Goal: Check status

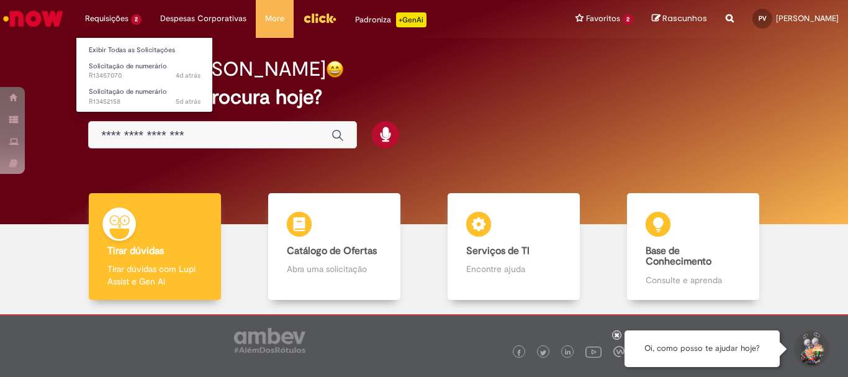
click at [104, 12] on li "Requisições 2 Exibir Todas as Solicitações Solicitação de numerário 4d atrás 4 …" at bounding box center [113, 18] width 75 height 37
click at [115, 54] on link "Exibir Todas as Solicitações" at bounding box center [144, 50] width 137 height 14
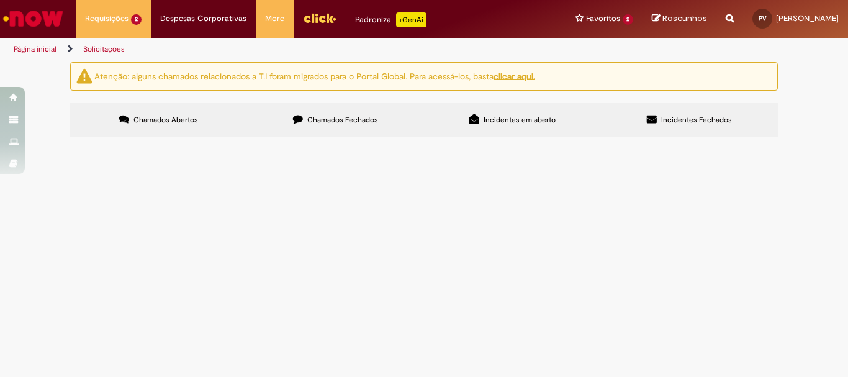
click at [0, 0] on span "Solicitação de numerário" at bounding box center [0, 0] width 0 height 0
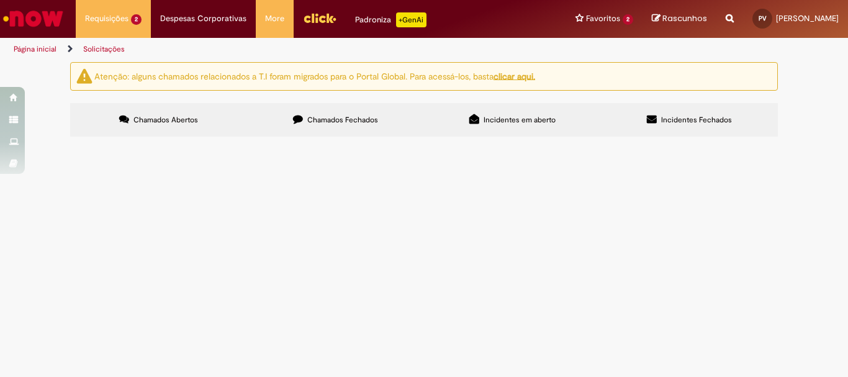
click at [0, 0] on span "Solicitação de numerário" at bounding box center [0, 0] width 0 height 0
click at [325, 112] on label "Chamados Fechados" at bounding box center [335, 120] width 177 height 34
click at [0, 0] on span "Confecção - Impressão e corte de 1000 adesivos «Selo Bloqueado» medindo 18 x 15…" at bounding box center [0, 0] width 0 height 0
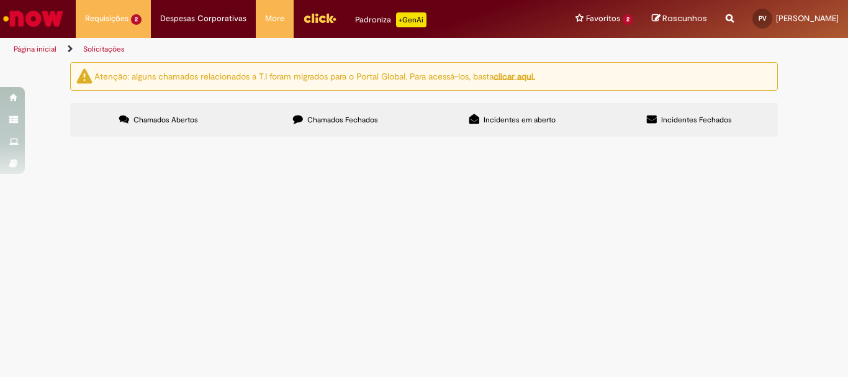
click at [0, 0] on span "Confecção - Impressão e corte de 1000 adesivos «Selo Bloqueado» medindo 18 x 15…" at bounding box center [0, 0] width 0 height 0
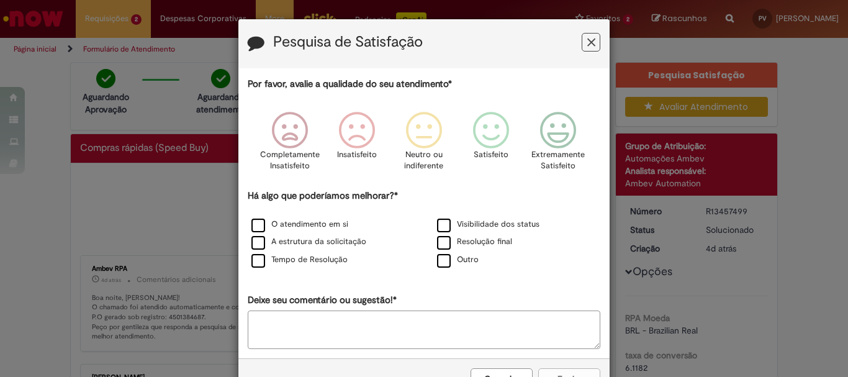
click at [591, 41] on button "Feedback" at bounding box center [590, 42] width 19 height 19
